Goal: Task Accomplishment & Management: Manage account settings

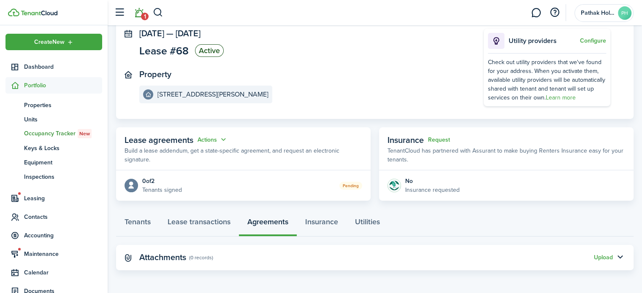
click at [141, 15] on span "1" at bounding box center [145, 17] width 8 height 8
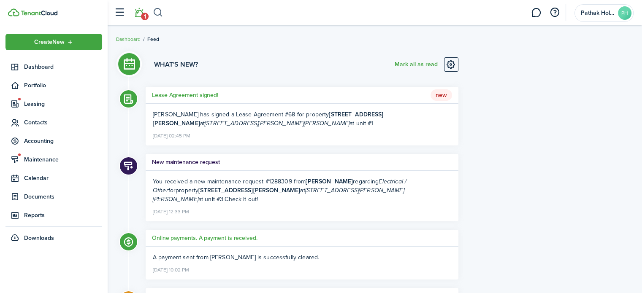
click at [162, 10] on button "button" at bounding box center [158, 12] width 11 height 14
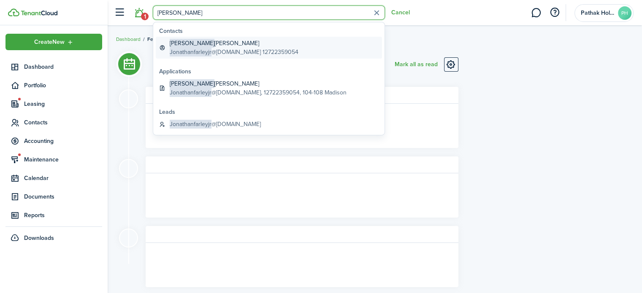
type input "[PERSON_NAME]"
click at [203, 45] on global-search-item-title "[PERSON_NAME]" at bounding box center [234, 43] width 129 height 9
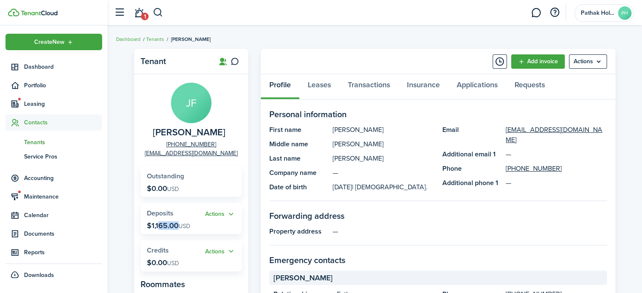
drag, startPoint x: 156, startPoint y: 225, endPoint x: 175, endPoint y: 227, distance: 19.5
click at [175, 227] on p "$1,165.00 USD" at bounding box center [168, 226] width 43 height 8
click at [378, 87] on link "Transactions" at bounding box center [368, 86] width 59 height 25
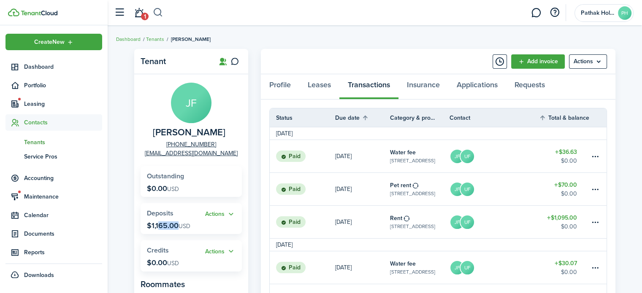
click at [158, 15] on button "button" at bounding box center [158, 12] width 11 height 14
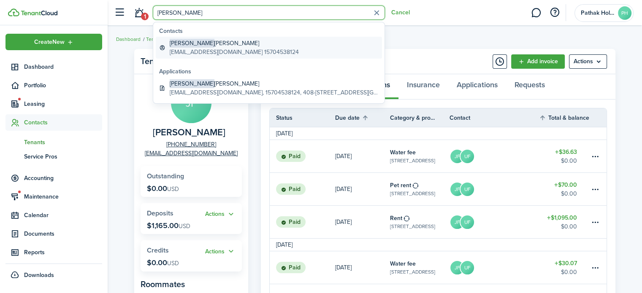
type input "[PERSON_NAME]"
click at [203, 46] on global-search-item-title "[PERSON_NAME]" at bounding box center [234, 43] width 129 height 9
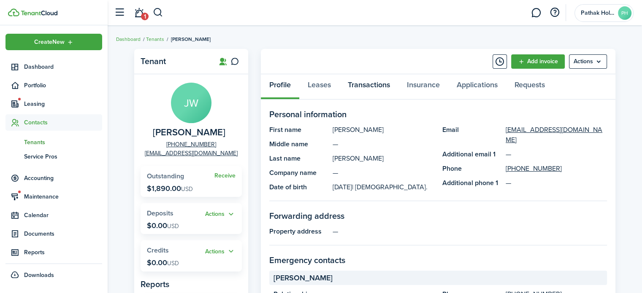
click at [380, 84] on link "Transactions" at bounding box center [368, 86] width 59 height 25
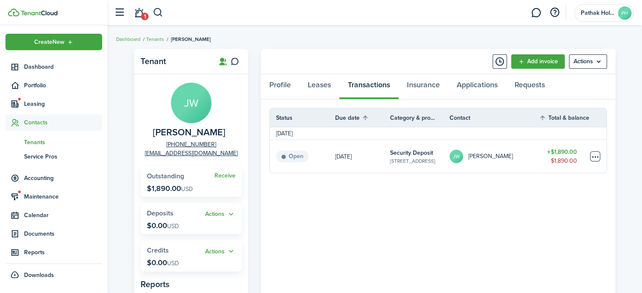
click at [598, 158] on table-menu-btn-icon at bounding box center [595, 157] width 10 height 10
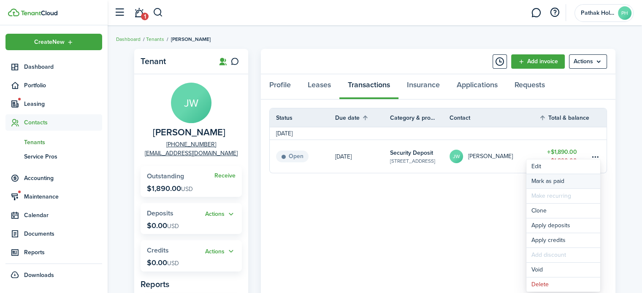
click at [563, 184] on link "Mark as paid" at bounding box center [563, 181] width 74 height 14
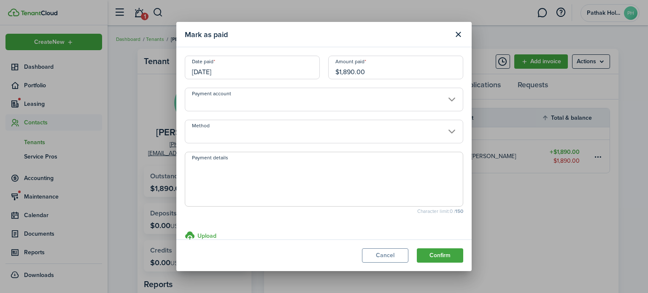
click at [326, 100] on input "Payment account" at bounding box center [324, 100] width 279 height 24
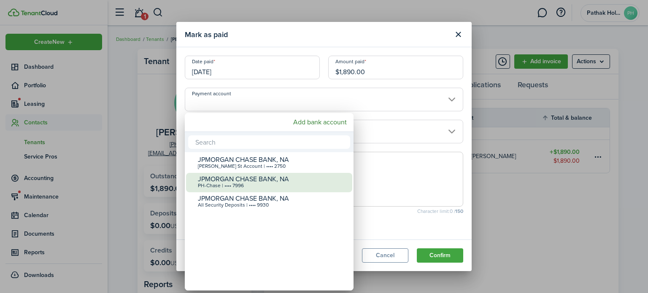
click at [265, 181] on div "JPMORGAN CHASE BANK, NA" at bounding box center [272, 180] width 149 height 8
type input "•••• •••• •••• 7996"
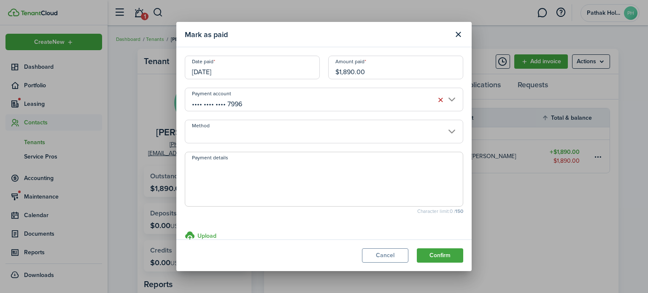
click at [336, 133] on input "Method" at bounding box center [324, 132] width 279 height 24
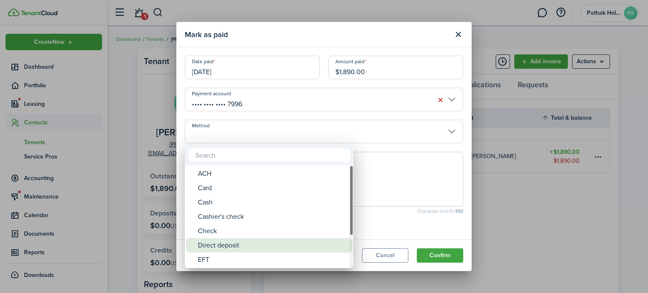
click at [260, 244] on div "Direct deposit" at bounding box center [272, 245] width 149 height 14
type input "Direct deposit"
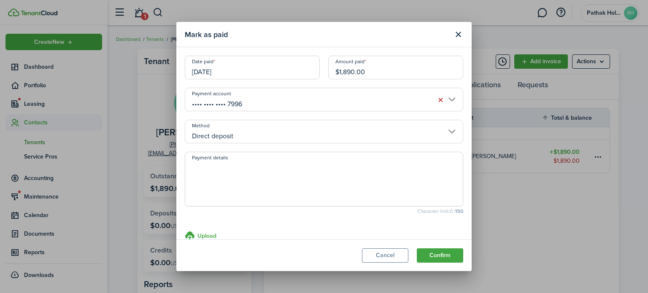
click at [269, 177] on textarea "Payment details" at bounding box center [324, 182] width 278 height 41
click at [218, 76] on input "[DATE]" at bounding box center [252, 68] width 135 height 24
type textarea "United way Payment received"
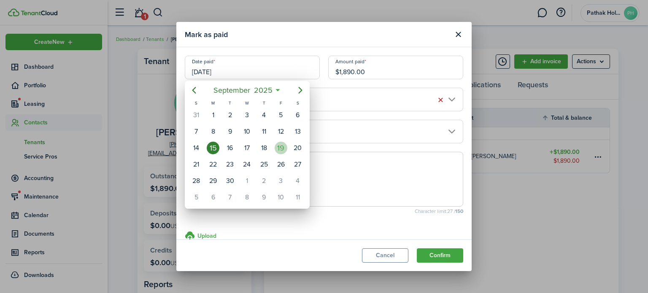
click at [278, 146] on div "19" at bounding box center [281, 148] width 13 height 13
type input "[DATE]"
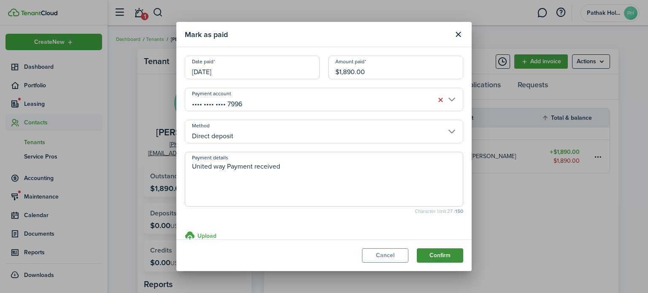
click at [448, 257] on button "Confirm" at bounding box center [440, 256] width 46 height 14
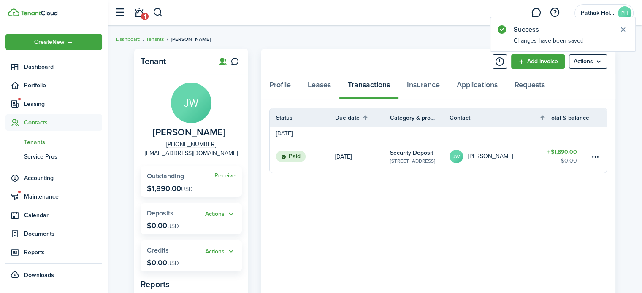
click at [352, 92] on div "Profile Leases Transactions Insurance Applications Requests" at bounding box center [438, 86] width 355 height 25
click at [410, 213] on panel-main-body "Status Due date Category & property Contact Total & balance Actions [DATE] Paid…" at bounding box center [438, 285] width 355 height 370
click at [421, 89] on link "Insurance" at bounding box center [423, 86] width 50 height 25
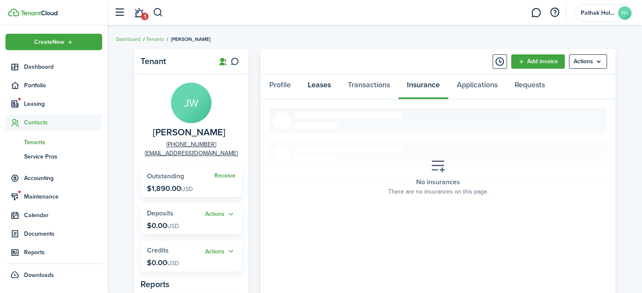
click at [309, 86] on link "Leases" at bounding box center [319, 86] width 40 height 25
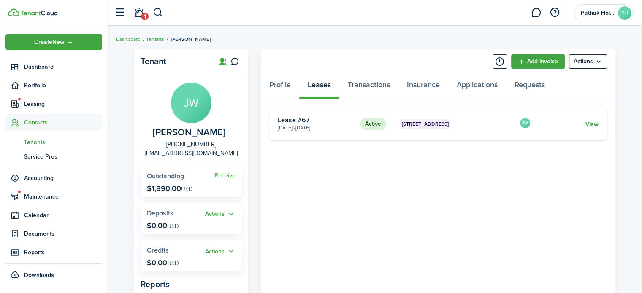
click at [589, 125] on link "View" at bounding box center [591, 124] width 13 height 9
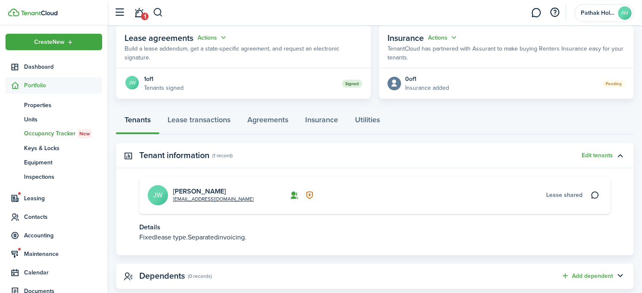
scroll to position [174, 0]
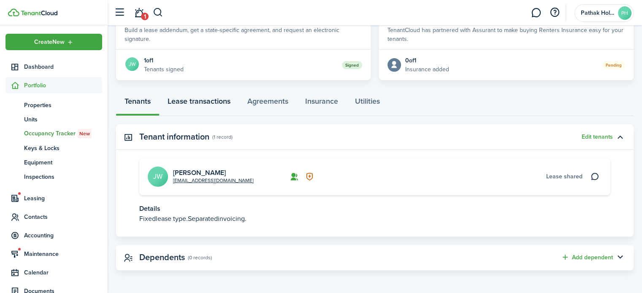
click at [201, 104] on link "Lease transactions" at bounding box center [199, 103] width 80 height 25
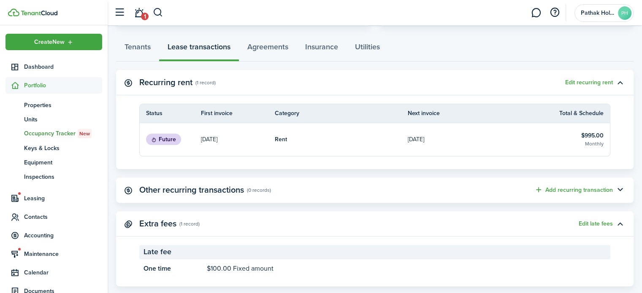
scroll to position [244, 0]
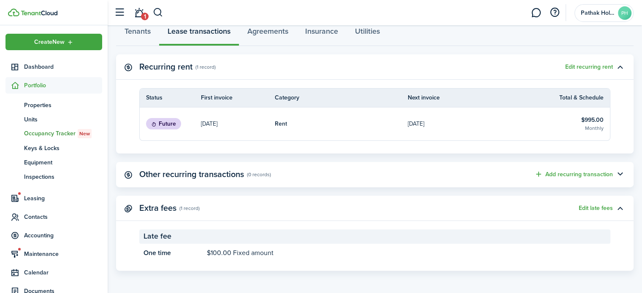
click at [233, 170] on panel-main-title "Other recurring transactions" at bounding box center [191, 175] width 105 height 10
click at [617, 175] on button "button" at bounding box center [620, 175] width 14 height 14
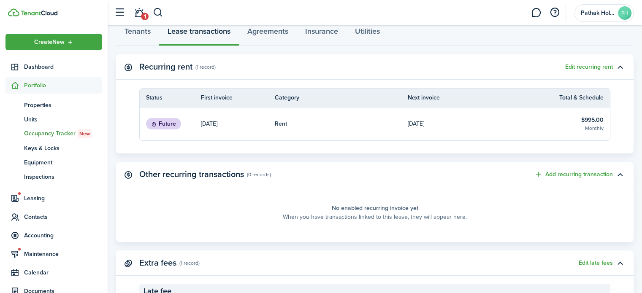
scroll to position [145, 0]
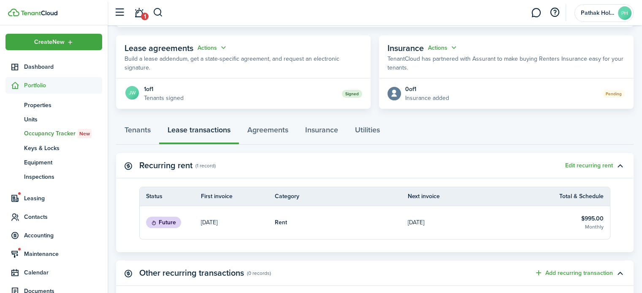
click at [217, 220] on p "[DATE]" at bounding box center [209, 222] width 16 height 9
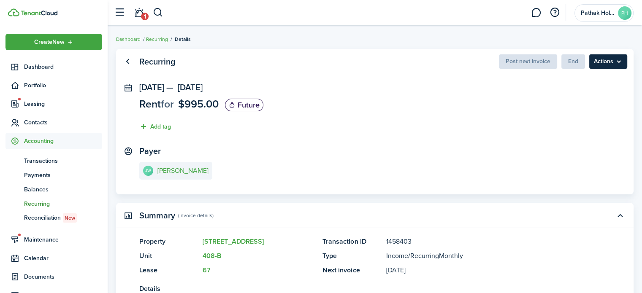
click at [620, 64] on menu-btn "Actions" at bounding box center [608, 61] width 38 height 14
click at [473, 135] on panel-main-section "[DATE] — [DATE] Rent for $995.00 Future Add tag" at bounding box center [374, 109] width 471 height 53
click at [254, 105] on status "Future" at bounding box center [244, 105] width 38 height 13
click at [130, 63] on link "Go back" at bounding box center [127, 61] width 14 height 14
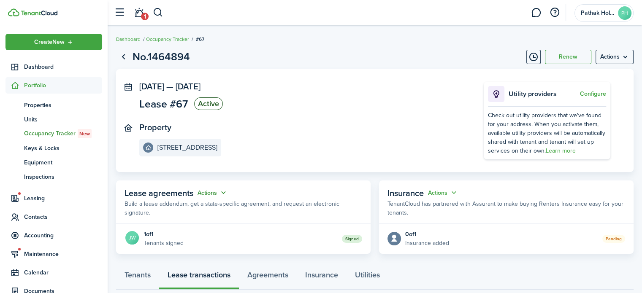
click at [216, 195] on button "Actions" at bounding box center [213, 193] width 30 height 10
click at [277, 152] on panel-main-section "Property [STREET_ADDRESS]" at bounding box center [298, 140] width 319 height 34
click at [210, 190] on button "Actions" at bounding box center [213, 193] width 30 height 10
click at [201, 206] on link "Edit" at bounding box center [192, 209] width 74 height 15
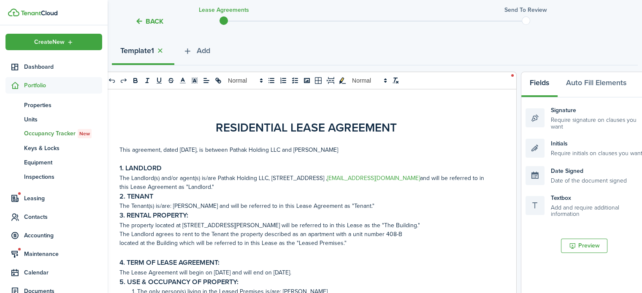
scroll to position [98, 0]
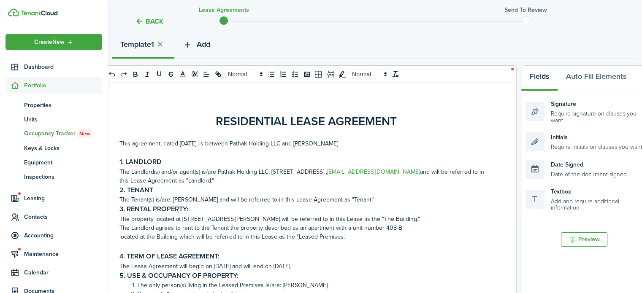
click at [198, 45] on button "Add" at bounding box center [196, 46] width 44 height 25
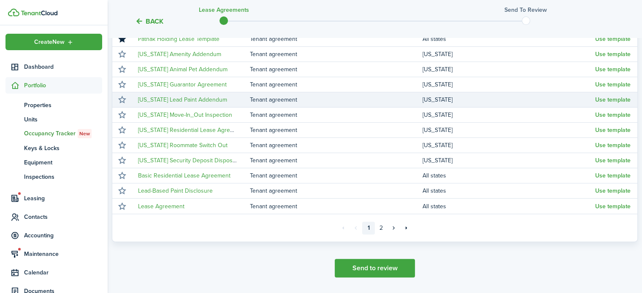
scroll to position [199, 0]
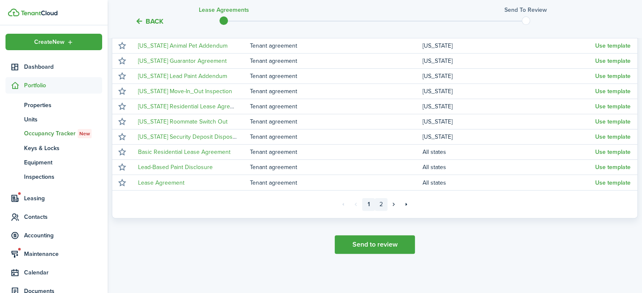
click at [381, 205] on link "2" at bounding box center [381, 204] width 13 height 13
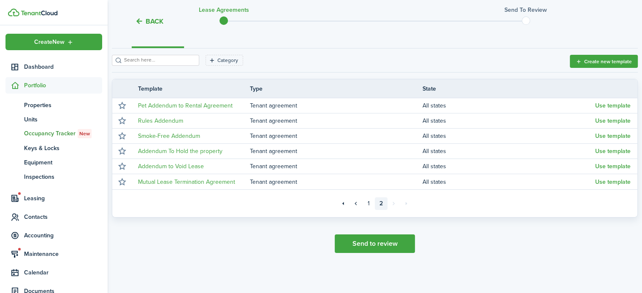
scroll to position [108, 0]
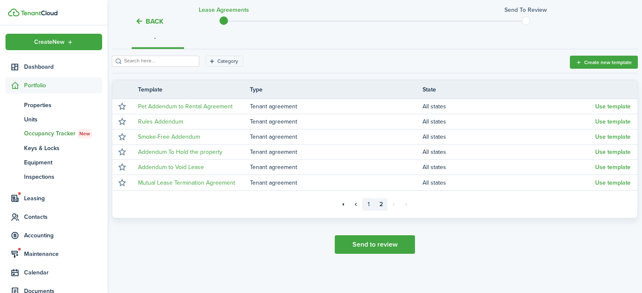
click at [372, 202] on link "1" at bounding box center [368, 204] width 13 height 13
